Goal: Information Seeking & Learning: Learn about a topic

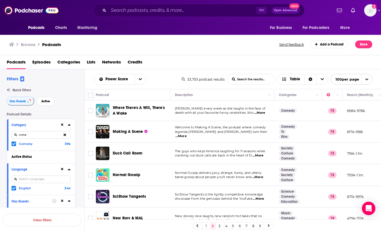
scroll to position [2019, 2]
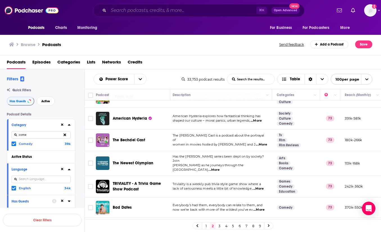
click at [167, 7] on input "Search podcasts, credits, & more..." at bounding box center [183, 10] width 148 height 9
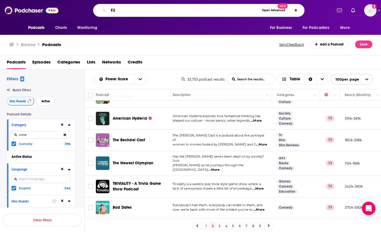
type input "film"
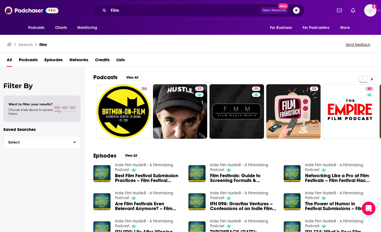
click at [26, 110] on span "Choose a tab above to access filters." at bounding box center [30, 112] width 44 height 8
click at [23, 60] on span "Podcasts" at bounding box center [28, 61] width 19 height 12
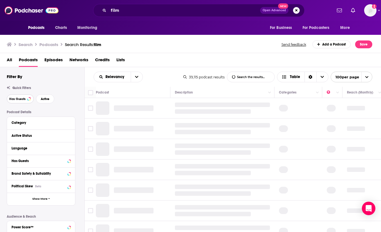
click at [19, 98] on span "Has Guests" at bounding box center [17, 99] width 16 height 3
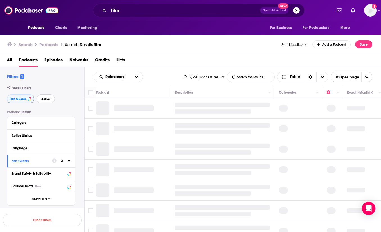
click at [46, 98] on span "Active" at bounding box center [45, 99] width 9 height 3
